Goal: Transaction & Acquisition: Book appointment/travel/reservation

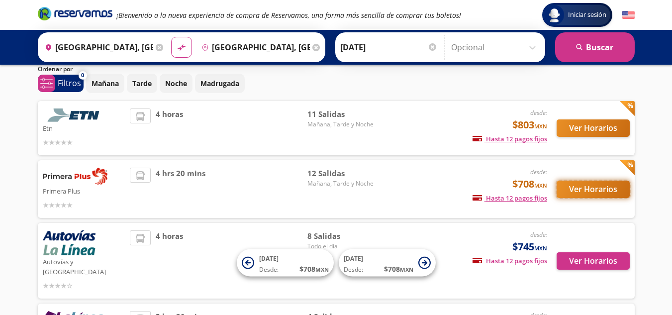
click at [579, 189] on button "Ver Horarios" at bounding box center [592, 188] width 73 height 17
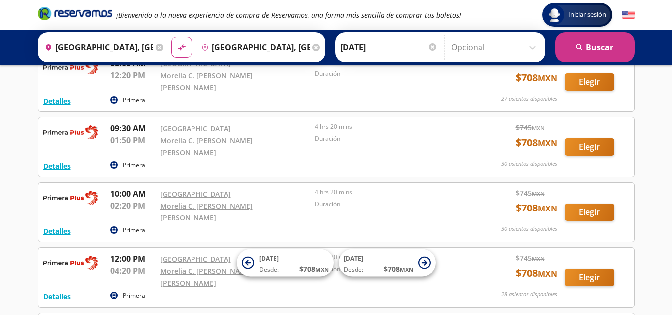
scroll to position [149, 0]
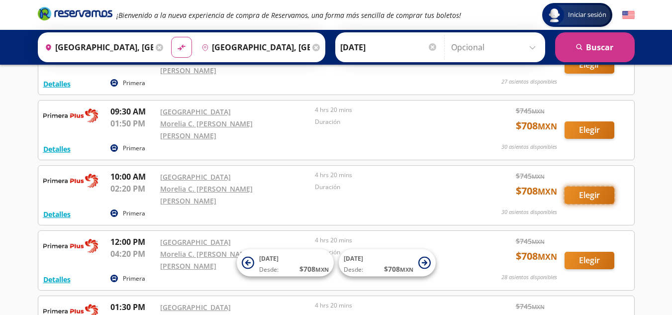
click at [583, 186] on button "Elegir" at bounding box center [589, 194] width 50 height 17
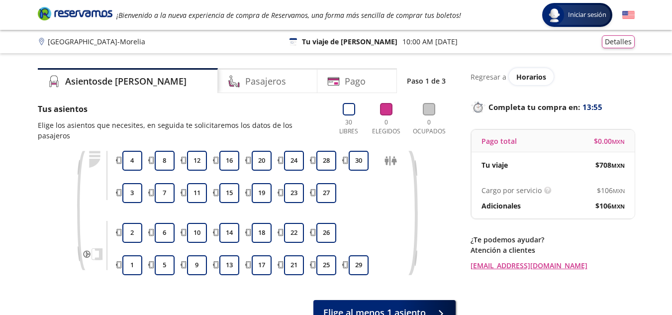
scroll to position [50, 0]
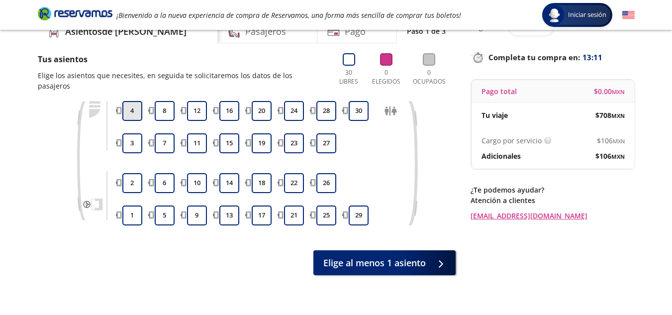
click at [132, 104] on button "4" at bounding box center [132, 111] width 20 height 20
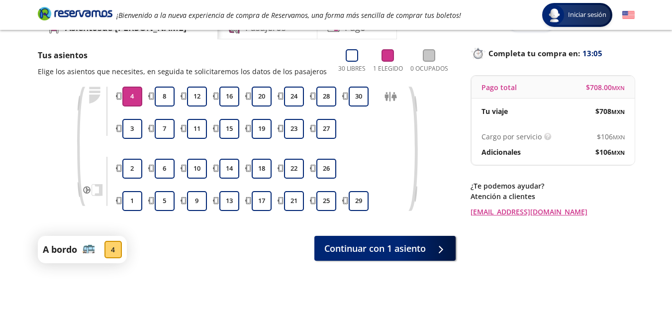
scroll to position [36, 0]
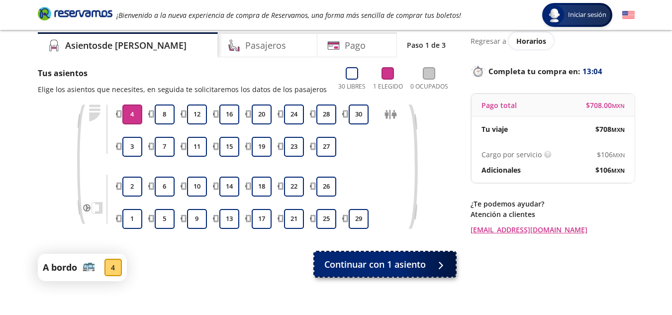
click at [380, 267] on span "Continuar con 1 asiento" at bounding box center [374, 263] width 101 height 13
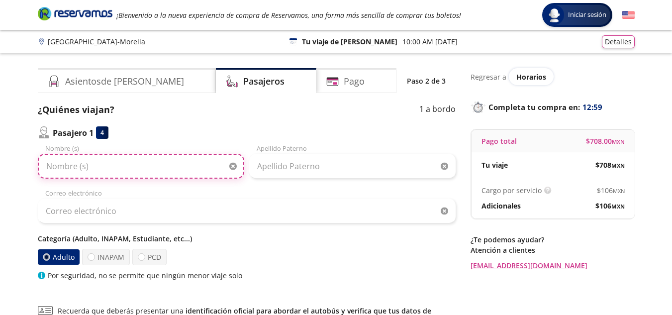
click at [107, 167] on input "Nombre (s)" at bounding box center [141, 166] width 206 height 25
type input "[PERSON_NAME]"
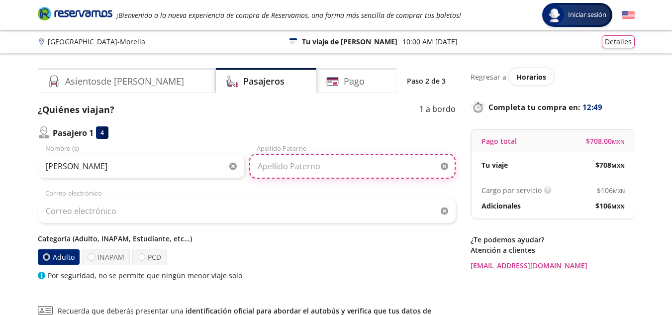
click at [355, 162] on input "Apellido Paterno" at bounding box center [352, 166] width 206 height 25
type input "[PERSON_NAME]"
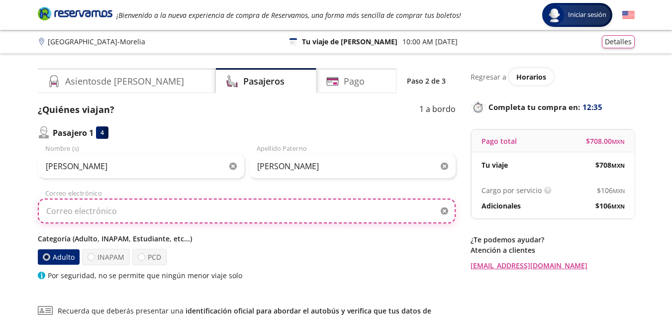
click at [107, 207] on input "Correo electrónico" at bounding box center [247, 210] width 418 height 25
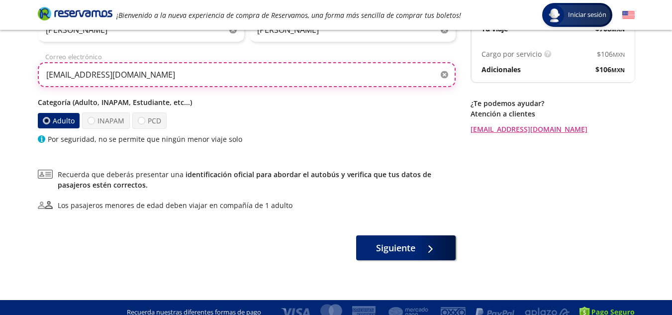
scroll to position [146, 0]
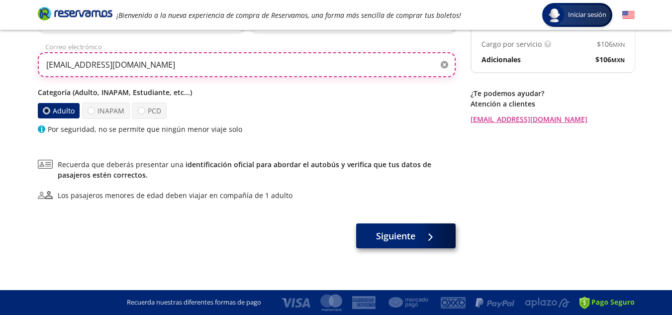
type input "[EMAIL_ADDRESS][DOMAIN_NAME]"
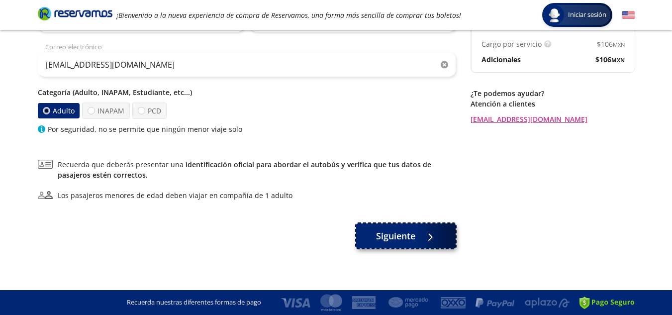
click at [414, 232] on span "Siguiente" at bounding box center [395, 235] width 39 height 13
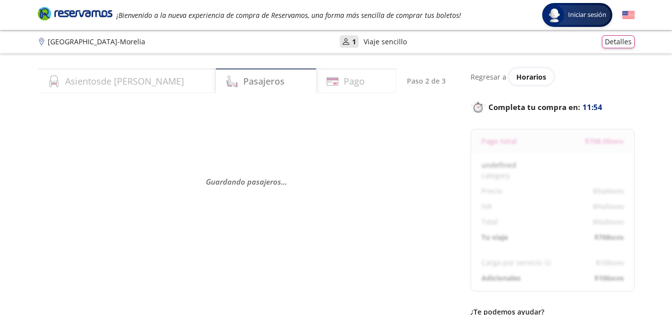
scroll to position [92, 0]
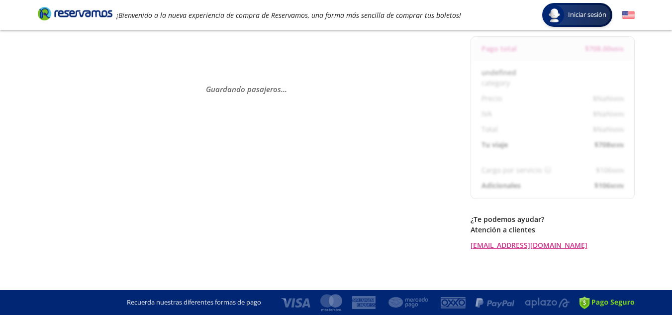
select select "MX"
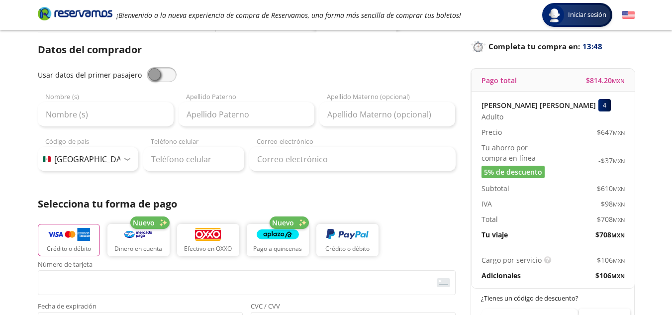
scroll to position [43, 0]
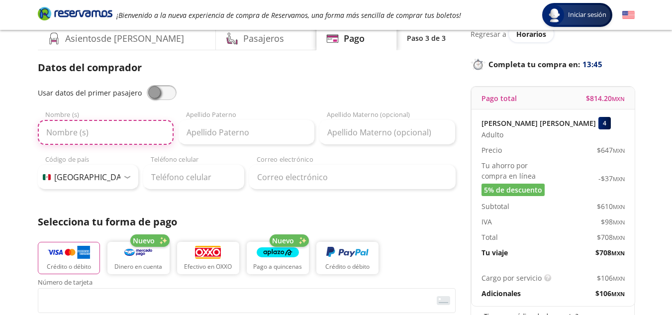
click at [77, 132] on input "Nombre (s)" at bounding box center [106, 132] width 136 height 25
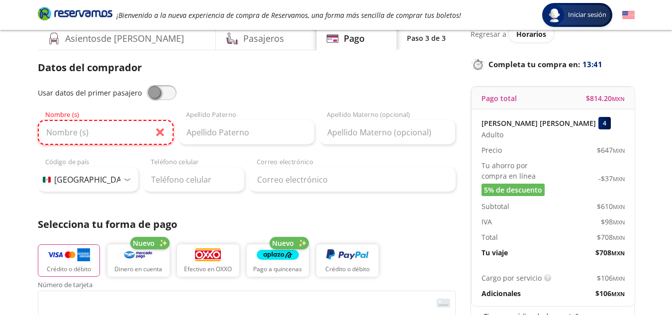
type input "[PERSON_NAME]"
type input "[PERSON_NAME] [PERSON_NAME]"
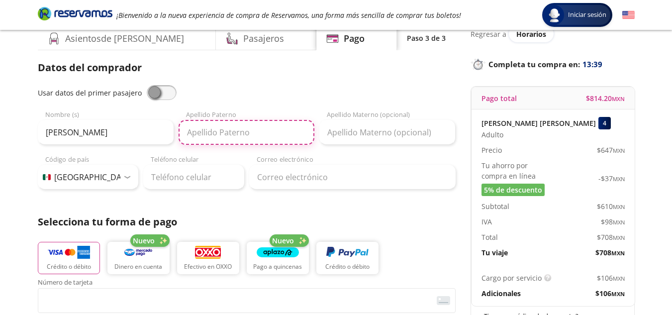
click at [211, 131] on input "Apellido Paterno" at bounding box center [246, 132] width 136 height 25
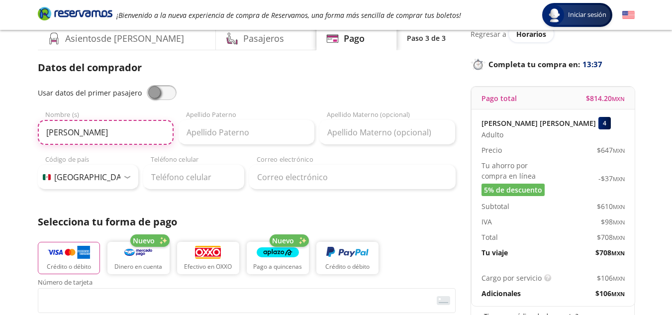
click at [102, 139] on input "[PERSON_NAME]" at bounding box center [106, 132] width 136 height 25
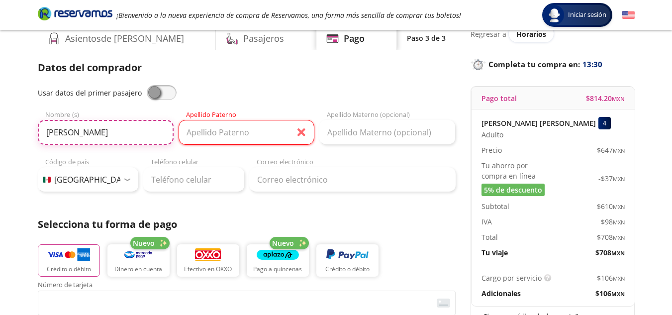
drag, startPoint x: 127, startPoint y: 135, endPoint x: 0, endPoint y: 130, distance: 127.4
type input "[PERSON_NAME] [PERSON_NAME]"
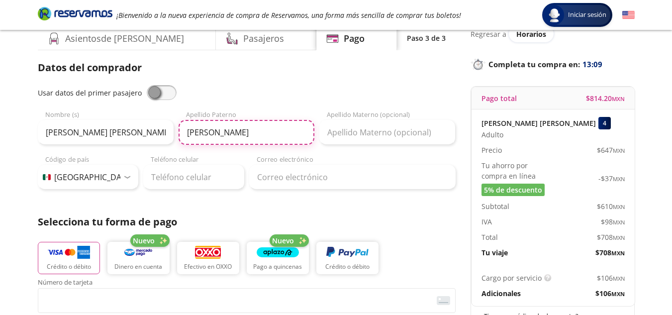
type input "[PERSON_NAME]"
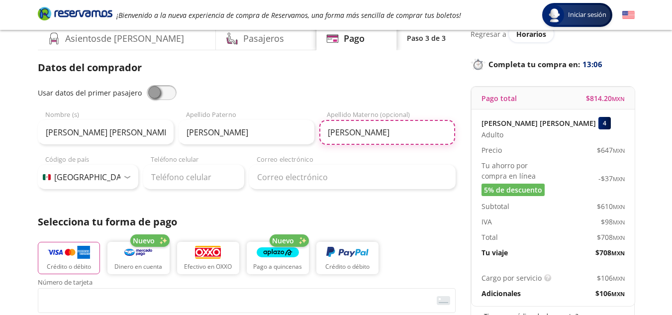
type input "[PERSON_NAME]"
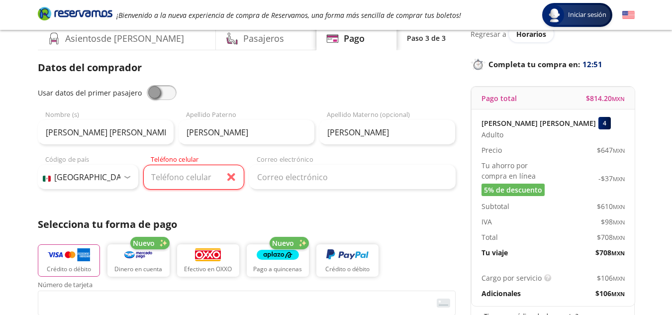
click at [160, 95] on span at bounding box center [162, 92] width 30 height 15
click at [147, 85] on input "checkbox" at bounding box center [147, 85] width 0 height 0
type input "[PERSON_NAME]"
type input "[EMAIL_ADDRESS][DOMAIN_NAME]"
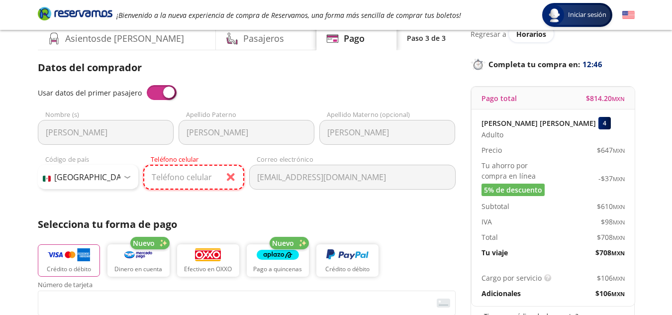
click at [182, 181] on input "Teléfono celular" at bounding box center [193, 177] width 101 height 25
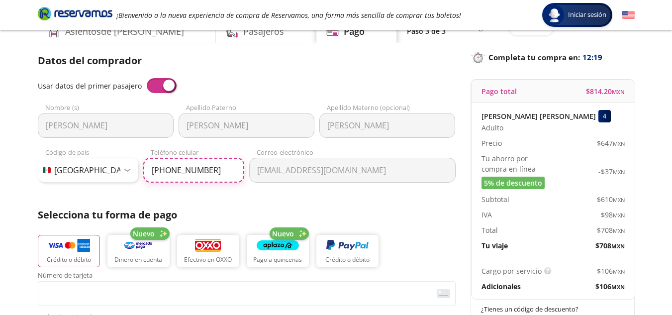
scroll to position [0, 0]
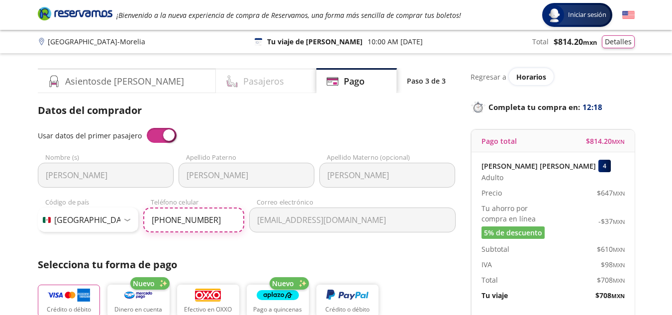
type input "[PHONE_NUMBER]"
click at [216, 84] on div "Pasajeros" at bounding box center [266, 80] width 100 height 25
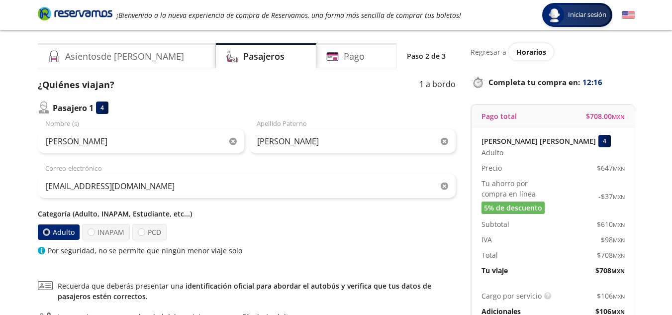
scroll to position [50, 0]
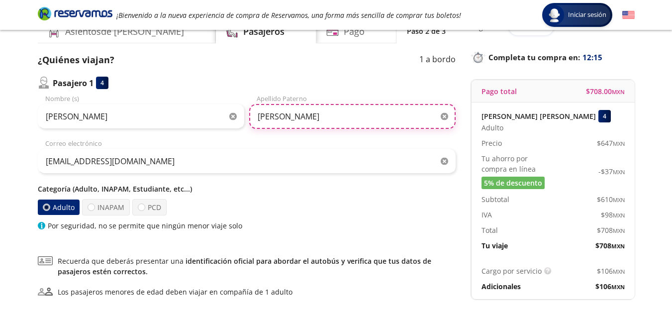
click at [335, 112] on input "[PERSON_NAME]" at bounding box center [352, 116] width 206 height 25
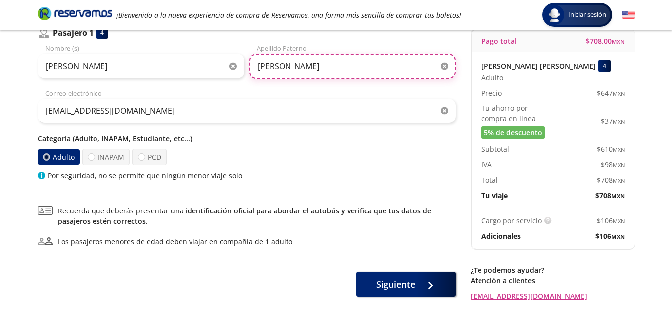
scroll to position [99, 0]
type input "[PERSON_NAME]"
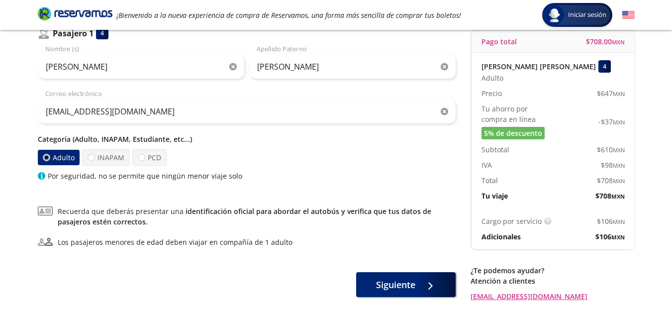
drag, startPoint x: 525, startPoint y: 225, endPoint x: 519, endPoint y: 230, distance: 7.9
click at [525, 225] on p "Cargo por servicio" at bounding box center [511, 221] width 60 height 10
click at [511, 236] on p "Adicionales" at bounding box center [500, 236] width 39 height 10
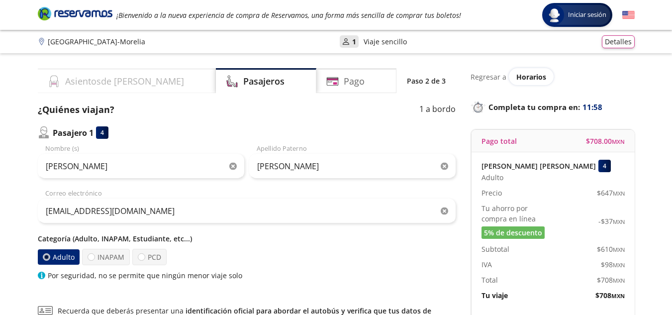
click at [80, 86] on h4 "Asientos de [PERSON_NAME]" at bounding box center [124, 81] width 119 height 13
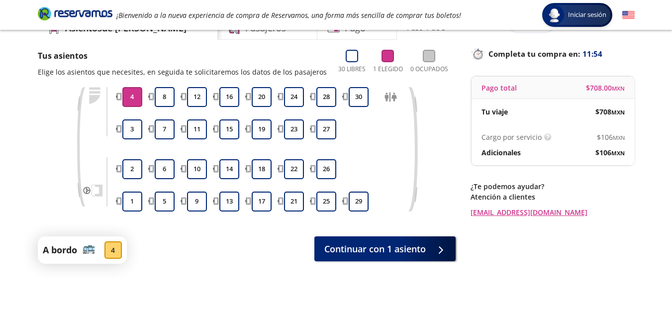
scroll to position [36, 0]
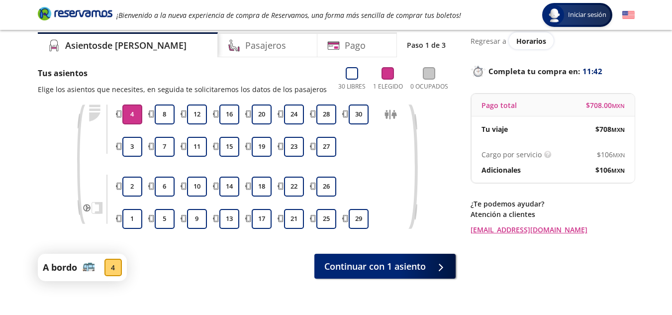
click at [116, 269] on div "4" at bounding box center [112, 266] width 17 height 17
